Goal: Information Seeking & Learning: Learn about a topic

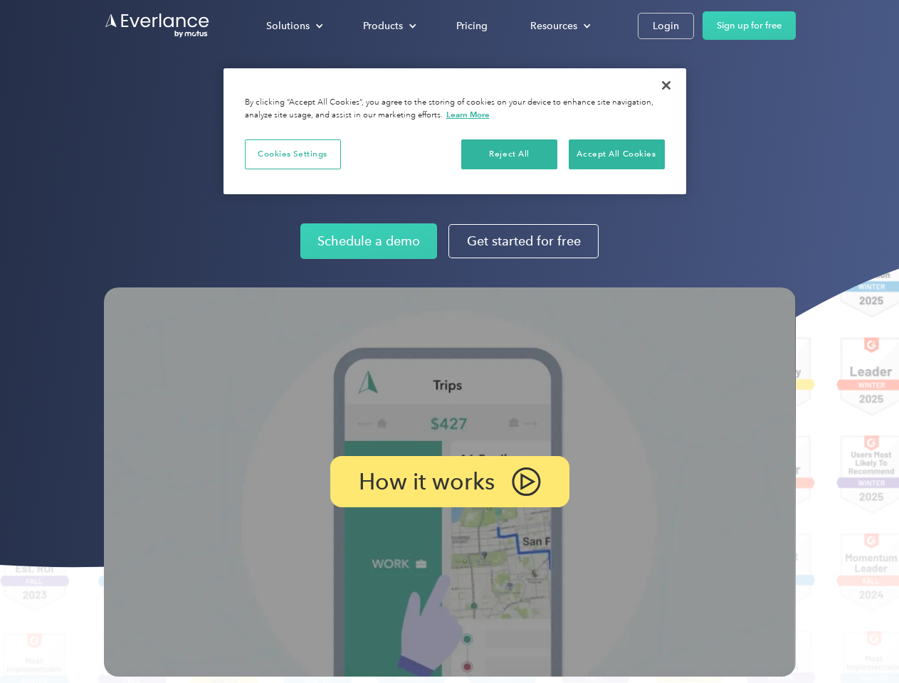
click at [449, 342] on img at bounding box center [450, 482] width 692 height 389
click at [294, 26] on div "Solutions" at bounding box center [287, 26] width 43 height 18
click at [388, 26] on div "Products" at bounding box center [383, 26] width 40 height 18
click at [559, 26] on div "Resources" at bounding box center [553, 26] width 47 height 18
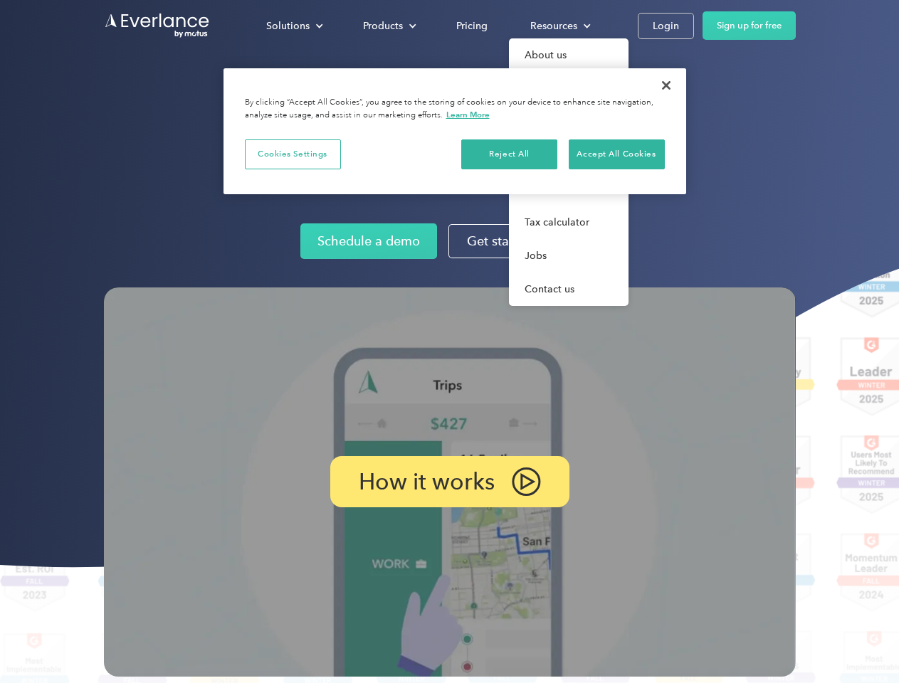
click at [449, 482] on p "How it works" at bounding box center [427, 481] width 136 height 17
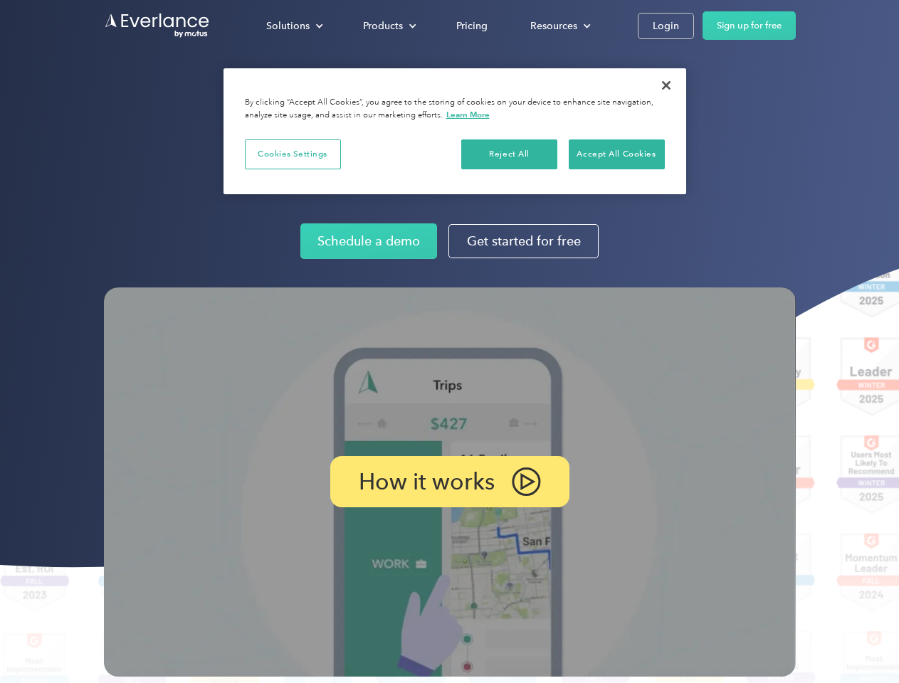
click at [292, 154] on button "Cookies Settings" at bounding box center [293, 154] width 96 height 30
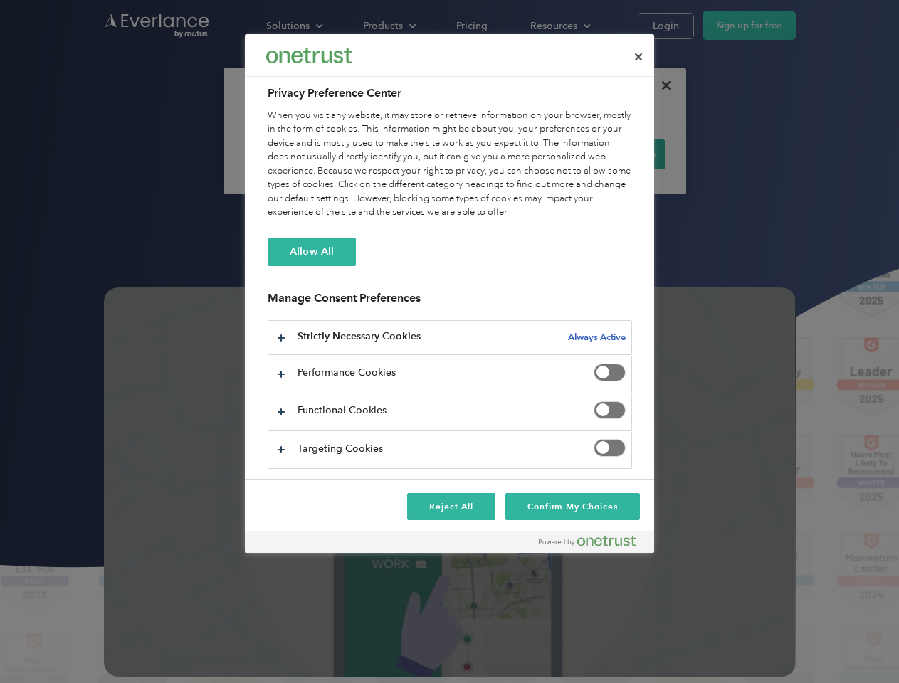
click at [510, 154] on div "When you visit any website, it may store or retrieve information on your browse…" at bounding box center [450, 164] width 364 height 111
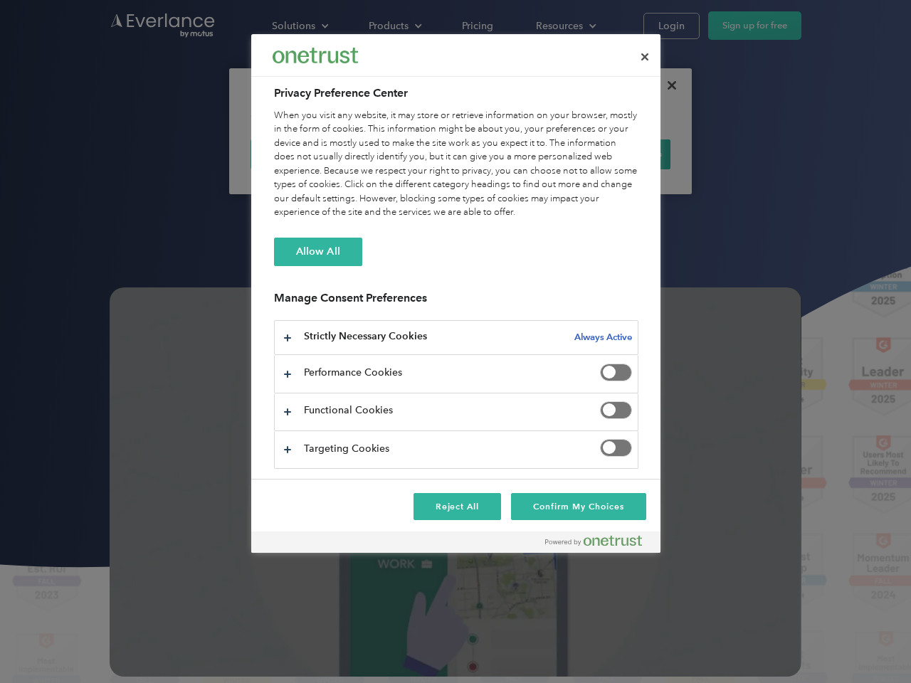
click at [616, 154] on div "When you visit any website, it may store or retrieve information on your browse…" at bounding box center [456, 164] width 364 height 111
click at [666, 85] on div at bounding box center [455, 341] width 911 height 683
